Goal: Answer question/provide support: Share knowledge or assist other users

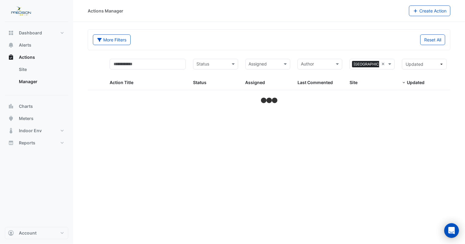
select select "***"
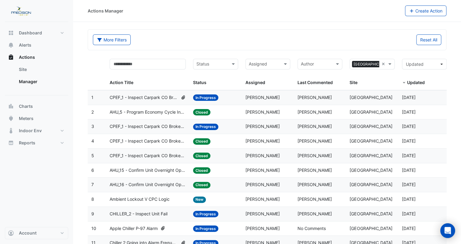
click at [213, 65] on input "text" at bounding box center [211, 64] width 31 height 7
click at [213, 84] on span "In Progress" at bounding box center [209, 85] width 23 height 5
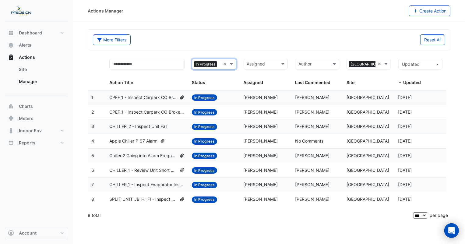
click at [164, 199] on span "SPLIT_UNIT_JB_HI_FI - Inspect Unit Fail" at bounding box center [142, 199] width 67 height 7
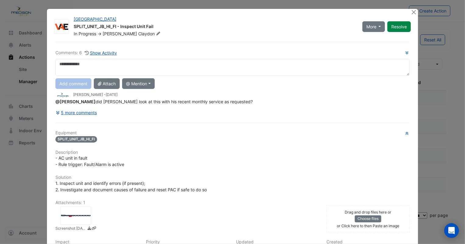
click at [97, 113] on div "5 more comments" at bounding box center [232, 112] width 354 height 11
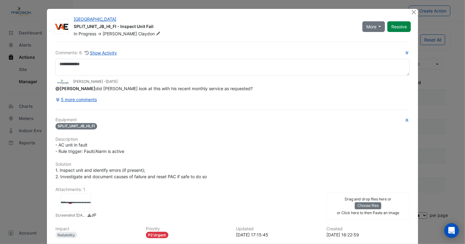
click at [79, 114] on div "Comments: 6 Show Activity [PERSON_NAME] - [DATE] @[PERSON_NAME] did [PERSON_NAM…" at bounding box center [232, 167] width 361 height 250
click at [82, 99] on button "5 more comments" at bounding box center [76, 99] width 42 height 11
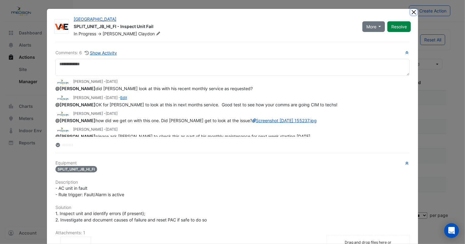
click at [410, 12] on button "Close" at bounding box center [413, 12] width 6 height 6
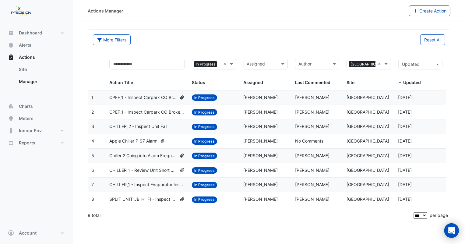
click at [152, 183] on span "CHILLER_1 - Inspect Evaporator Insufficient Pressure" at bounding box center [146, 184] width 75 height 7
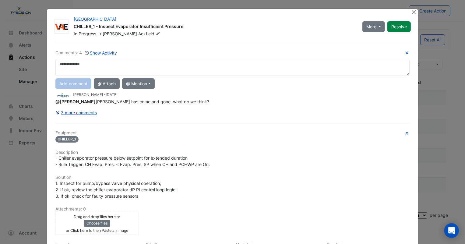
click at [83, 111] on button "3 more comments" at bounding box center [76, 112] width 42 height 11
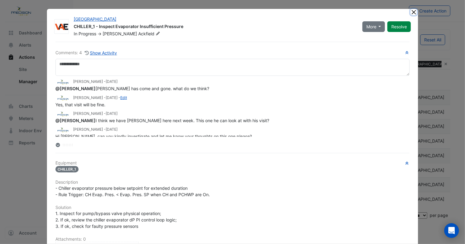
click at [410, 12] on button "Close" at bounding box center [413, 12] width 6 height 6
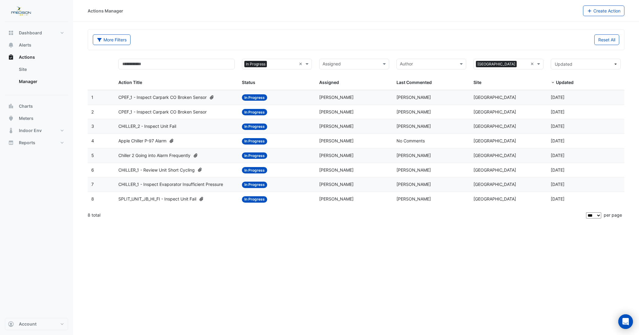
click at [248, 200] on span "In Progress" at bounding box center [254, 199] width 25 height 6
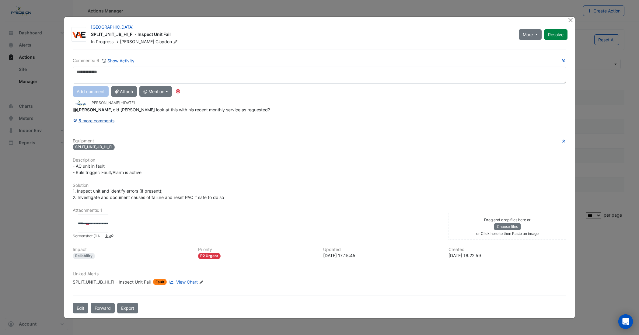
click at [100, 122] on button "5 more comments" at bounding box center [94, 120] width 42 height 11
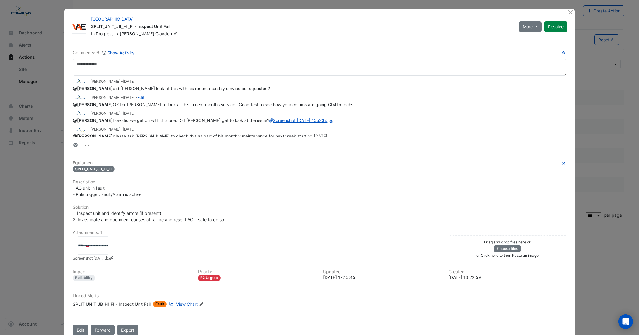
click at [464, 11] on div at bounding box center [571, 12] width 8 height 7
click at [464, 11] on button "Close" at bounding box center [570, 12] width 6 height 6
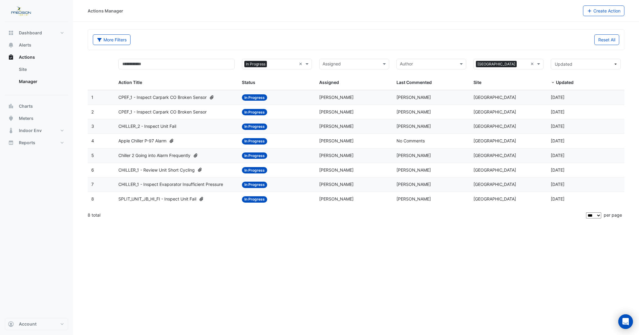
click at [200, 100] on span "CPEF_1 - Inspect Carpark CO Broken Sensor" at bounding box center [162, 97] width 88 height 7
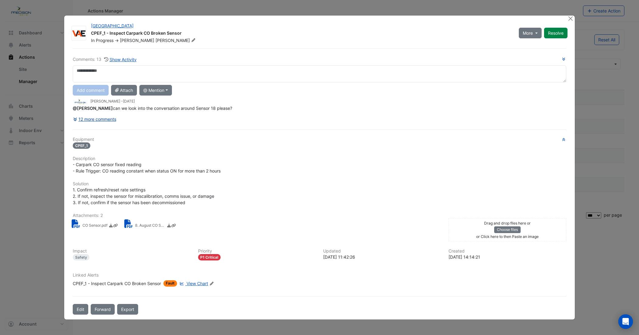
click at [103, 118] on button "12 more comments" at bounding box center [95, 119] width 44 height 11
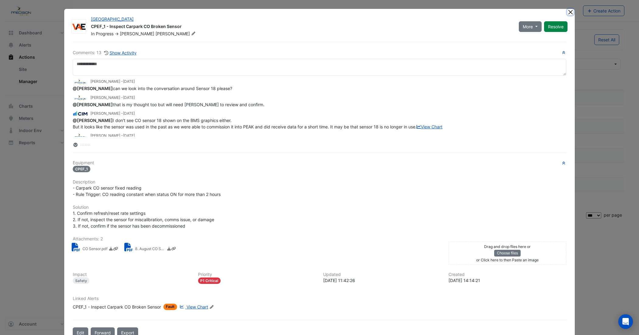
drag, startPoint x: 568, startPoint y: 12, endPoint x: 530, endPoint y: 28, distance: 41.5
click at [464, 12] on button "Close" at bounding box center [570, 12] width 6 height 6
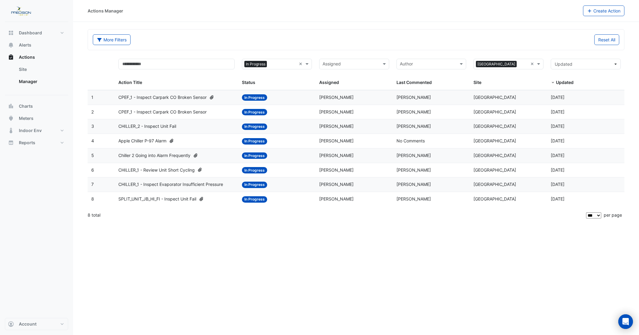
click at [249, 112] on span "In Progress" at bounding box center [254, 112] width 25 height 6
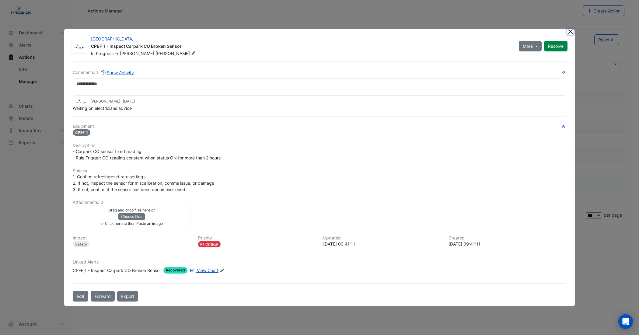
drag, startPoint x: 570, startPoint y: 31, endPoint x: 518, endPoint y: 46, distance: 54.3
click at [464, 31] on button "Close" at bounding box center [570, 32] width 6 height 6
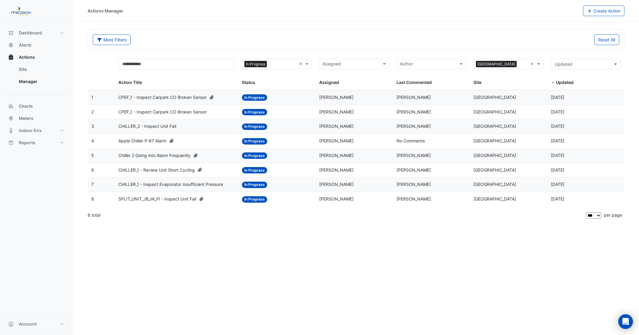
click at [247, 126] on span "In Progress" at bounding box center [254, 127] width 25 height 6
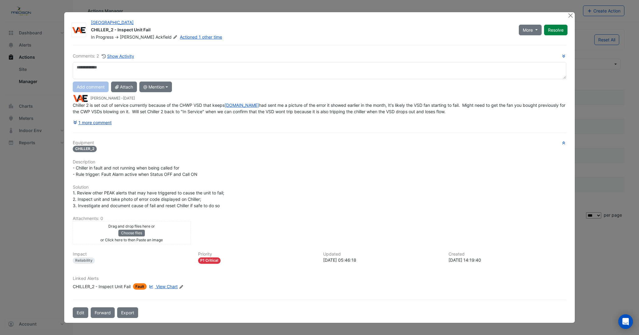
click at [97, 123] on button "1 more comment" at bounding box center [92, 122] width 39 height 11
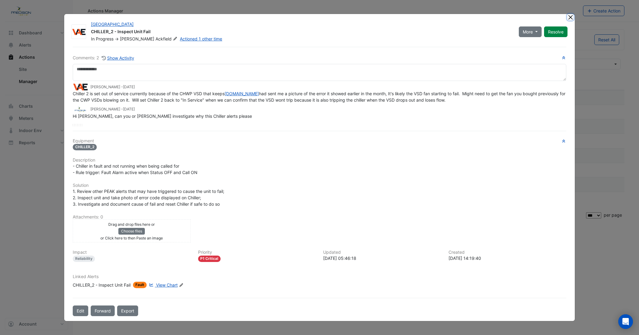
drag, startPoint x: 571, startPoint y: 16, endPoint x: 539, endPoint y: 34, distance: 36.4
click at [464, 16] on button "Close" at bounding box center [570, 17] width 6 height 6
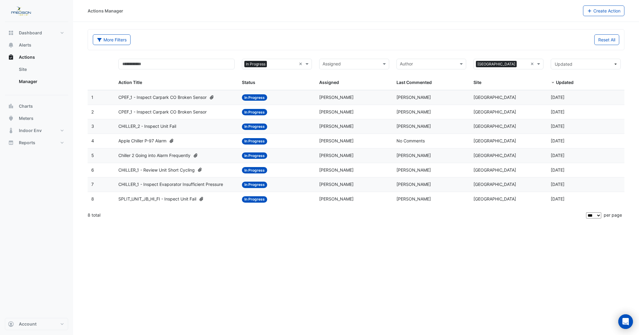
click at [243, 142] on span "In Progress" at bounding box center [254, 141] width 25 height 6
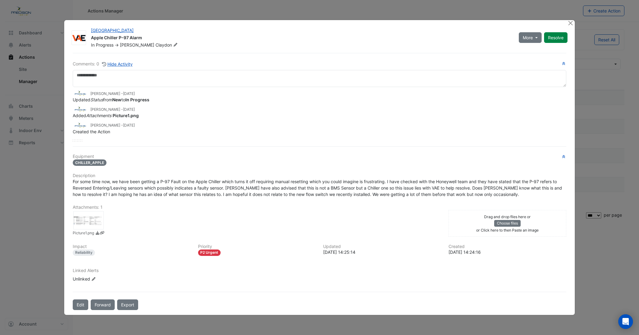
click at [464, 21] on div at bounding box center [571, 23] width 8 height 7
click at [464, 22] on button "Close" at bounding box center [570, 23] width 6 height 6
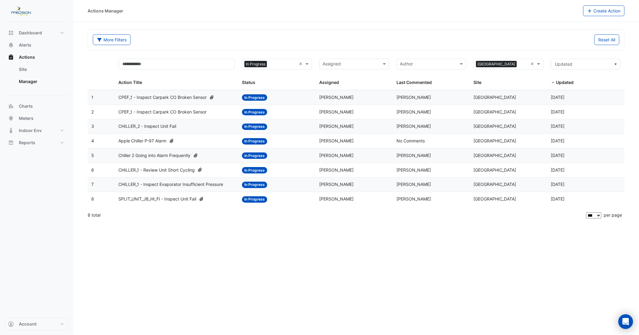
click at [246, 157] on span "In Progress" at bounding box center [254, 155] width 25 height 6
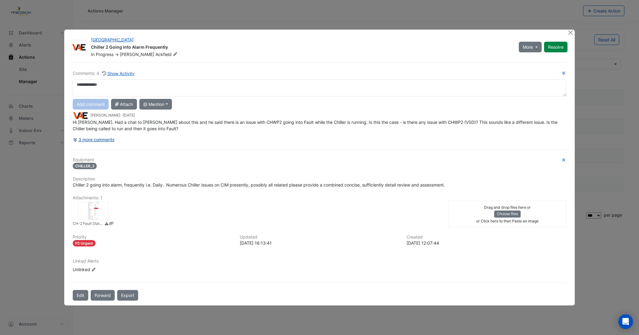
click at [93, 138] on button "3 more comments" at bounding box center [94, 139] width 42 height 11
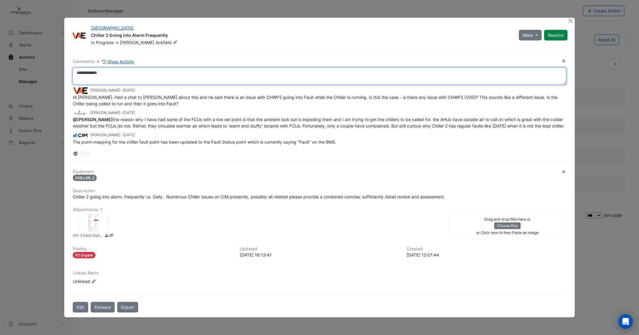
click at [99, 72] on textarea at bounding box center [319, 76] width 493 height 17
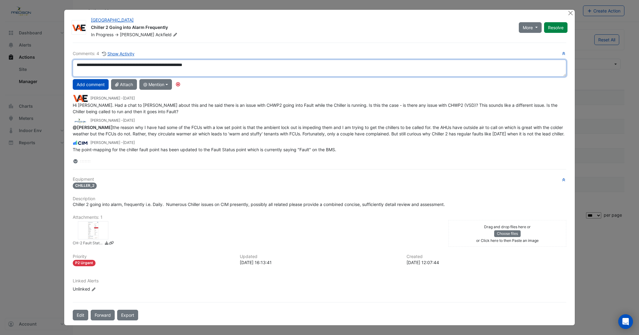
click at [84, 66] on textarea "**********" at bounding box center [319, 68] width 493 height 17
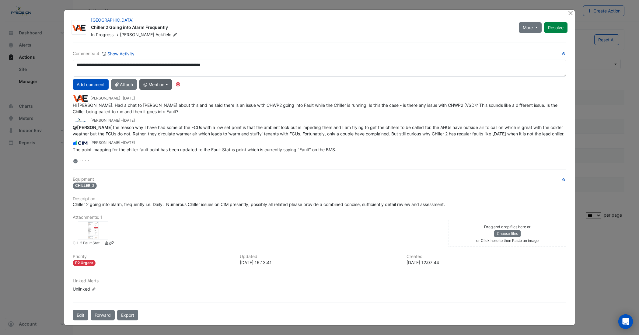
click at [161, 85] on button "@ Mention" at bounding box center [155, 84] width 33 height 11
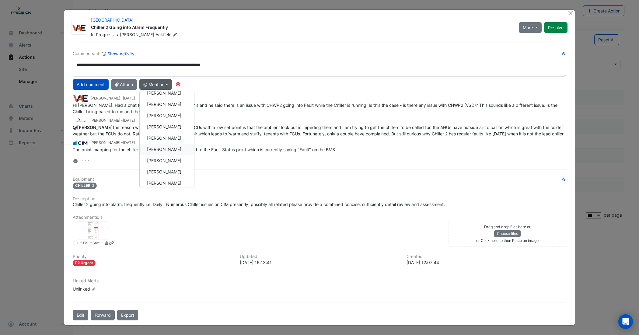
click at [171, 147] on button "[PERSON_NAME]" at bounding box center [167, 149] width 54 height 11
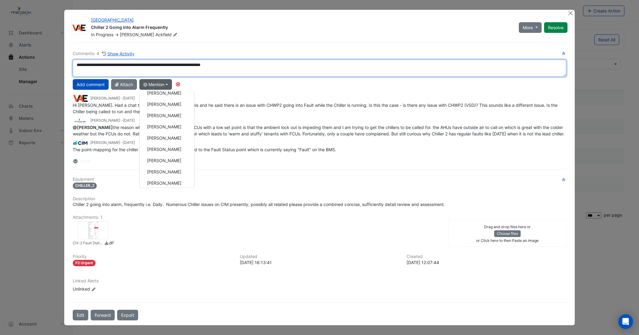
type textarea "**********"
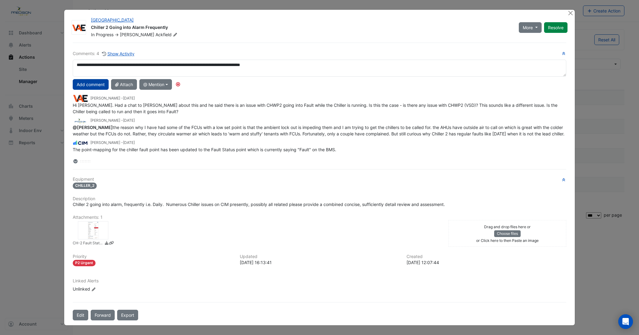
click at [91, 84] on button "Add comment" at bounding box center [91, 84] width 36 height 11
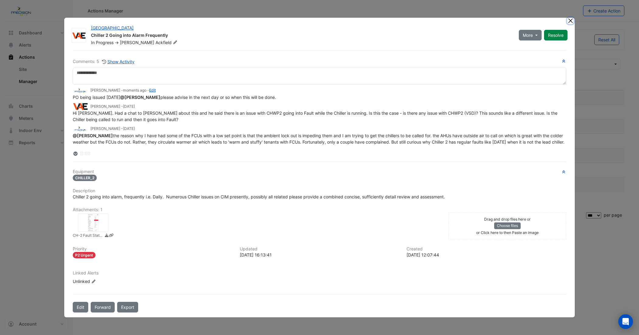
click at [464, 19] on button "Close" at bounding box center [570, 21] width 6 height 6
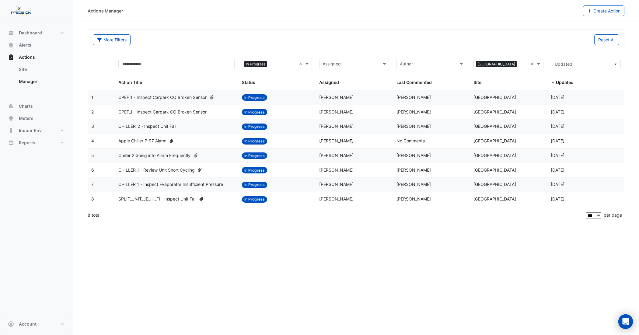
click at [144, 170] on span "CHILLER_1 - Review Unit Short Cycling" at bounding box center [156, 170] width 76 height 7
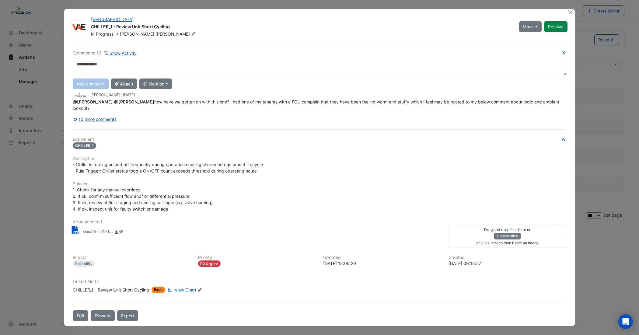
click at [94, 116] on button "15 more comments" at bounding box center [95, 119] width 44 height 11
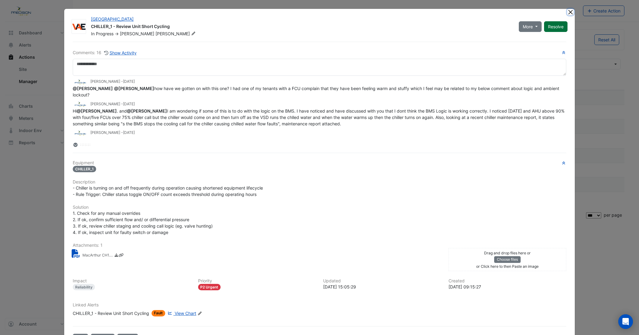
drag, startPoint x: 566, startPoint y: 9, endPoint x: 557, endPoint y: 15, distance: 10.2
click at [464, 9] on button "Close" at bounding box center [570, 12] width 6 height 6
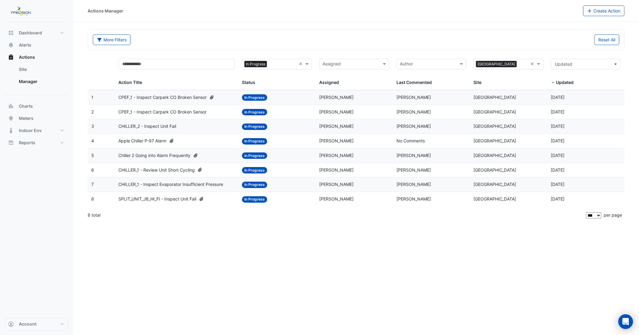
click at [253, 186] on span "In Progress" at bounding box center [254, 185] width 25 height 6
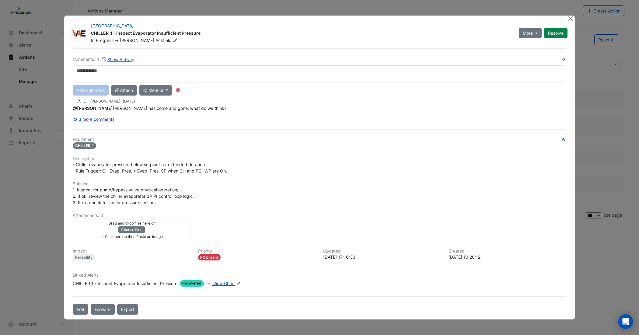
click at [107, 120] on button "3 more comments" at bounding box center [94, 119] width 42 height 11
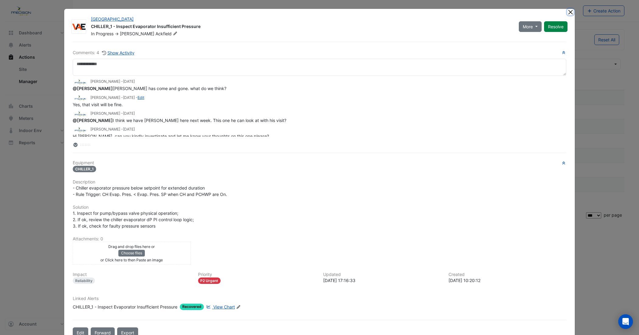
click at [464, 10] on button "Close" at bounding box center [570, 12] width 6 height 6
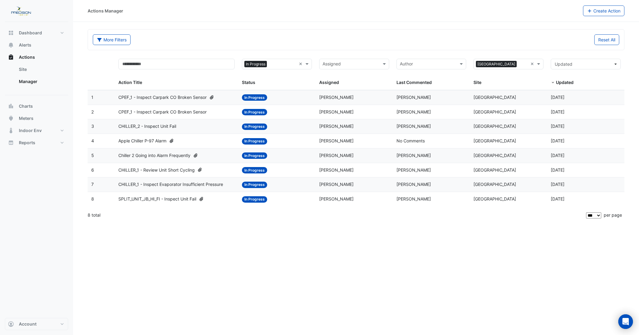
click at [253, 200] on span "In Progress" at bounding box center [254, 199] width 25 height 6
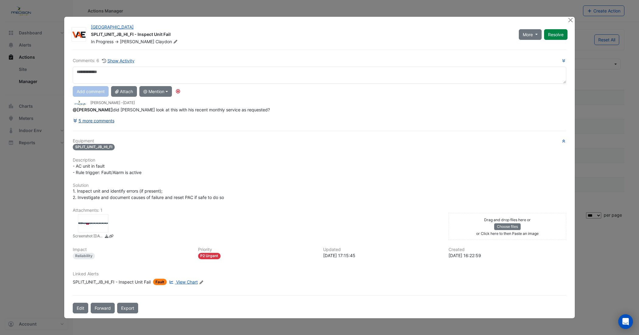
click at [91, 122] on button "5 more comments" at bounding box center [94, 120] width 42 height 11
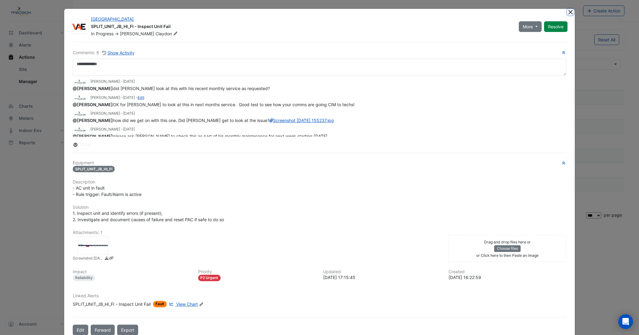
click at [464, 12] on button "Close" at bounding box center [570, 12] width 6 height 6
